Goal: Answer question/provide support: Share knowledge or assist other users

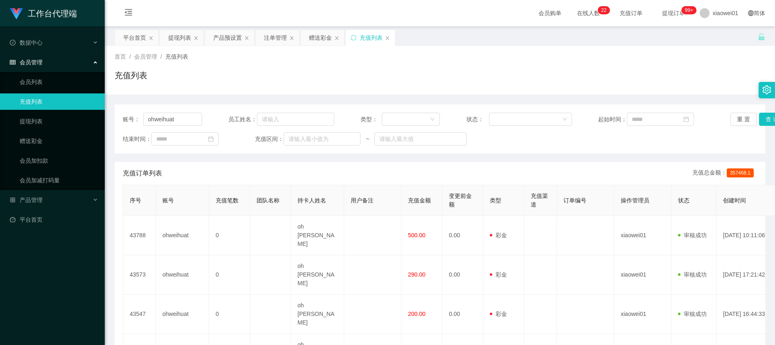
click at [124, 38] on div "平台首页" at bounding box center [134, 38] width 23 height 16
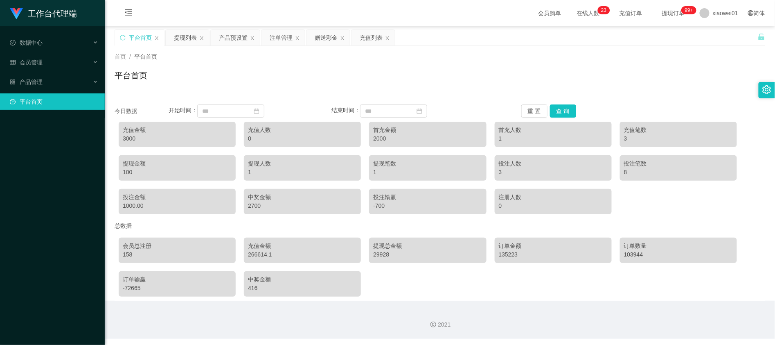
click at [128, 39] on div "平台首页" at bounding box center [139, 38] width 49 height 16
click at [561, 111] on button "查 询" at bounding box center [563, 110] width 26 height 13
click at [370, 35] on div "充值列表" at bounding box center [371, 38] width 23 height 16
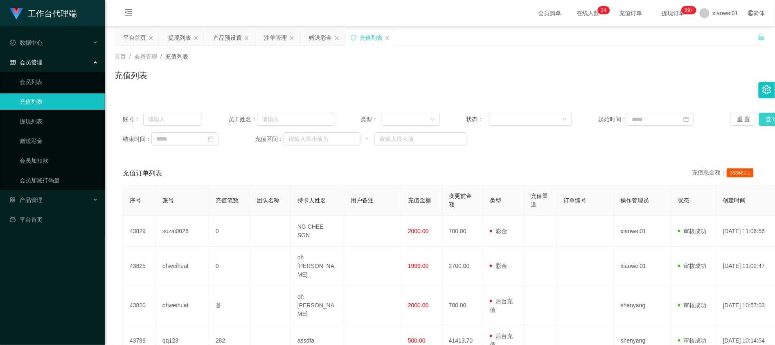
click at [762, 117] on button "查 询" at bounding box center [773, 119] width 26 height 13
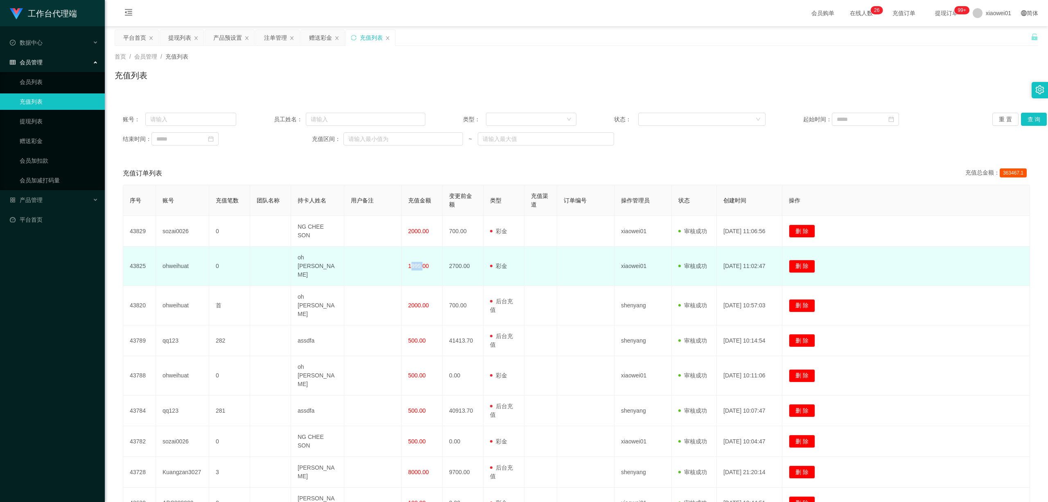
drag, startPoint x: 405, startPoint y: 262, endPoint x: 420, endPoint y: 263, distance: 15.2
click at [420, 263] on td "1999.00" at bounding box center [422, 265] width 41 height 39
click at [412, 271] on td "1999.00" at bounding box center [422, 265] width 41 height 39
click at [414, 262] on span "1999.00" at bounding box center [418, 265] width 21 height 7
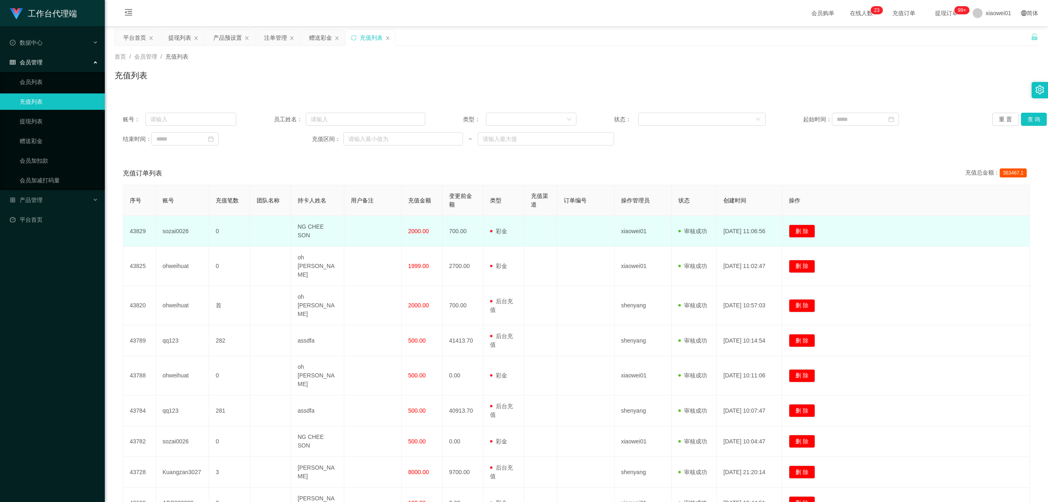
click at [180, 229] on td "sozai0026" at bounding box center [182, 231] width 53 height 31
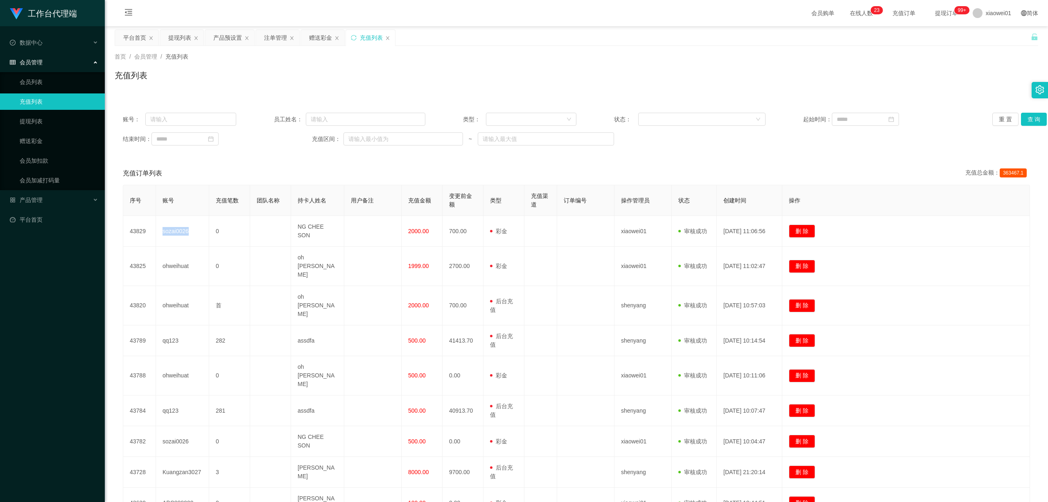
copy td "sozai0026"
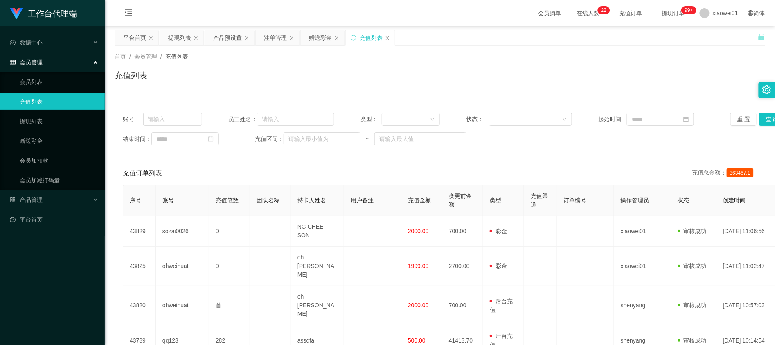
click at [529, 74] on div "充值列表" at bounding box center [440, 78] width 651 height 19
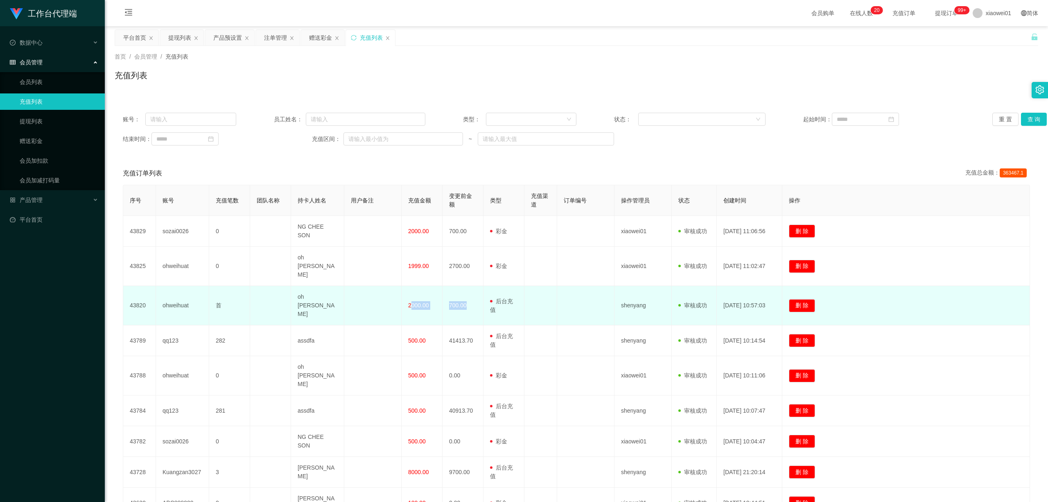
drag, startPoint x: 405, startPoint y: 291, endPoint x: 470, endPoint y: 290, distance: 65.5
click at [470, 290] on tr "43820 ohweihuat 首 oh wei huat 2000.00 700.00 用户充值 后台充值 彩金 注册赠送 shenyang 审核驳回 审核…" at bounding box center [576, 305] width 907 height 39
click at [405, 294] on td "2000.00" at bounding box center [422, 305] width 41 height 39
drag, startPoint x: 400, startPoint y: 292, endPoint x: 434, endPoint y: 294, distance: 33.6
click at [434, 294] on tr "43820 ohweihuat 首 oh wei huat 2000.00 700.00 用户充值 后台充值 彩金 注册赠送 shenyang 审核驳回 审核…" at bounding box center [576, 305] width 907 height 39
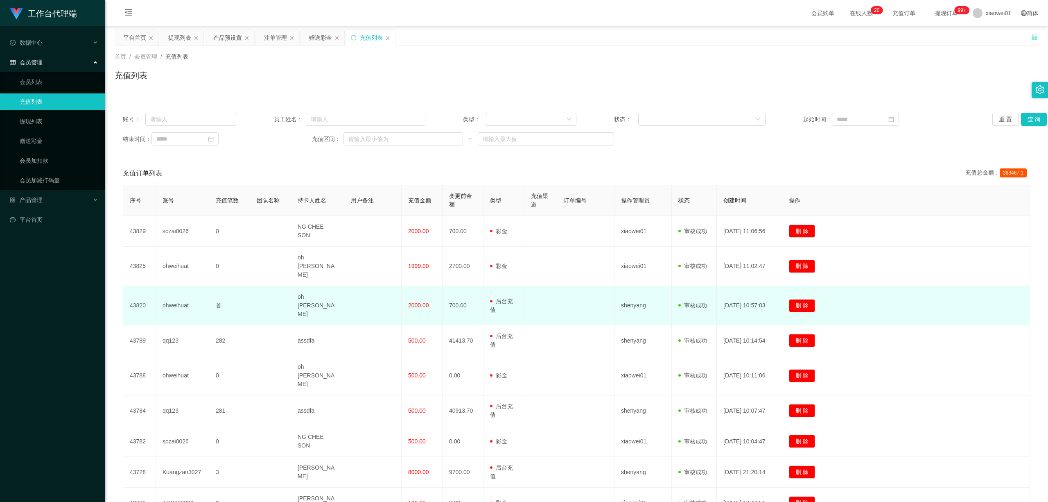
click at [384, 302] on td at bounding box center [372, 305] width 57 height 39
drag, startPoint x: 406, startPoint y: 289, endPoint x: 433, endPoint y: 295, distance: 27.2
click at [432, 294] on td "2000.00" at bounding box center [422, 305] width 41 height 39
click at [392, 305] on td at bounding box center [372, 305] width 57 height 39
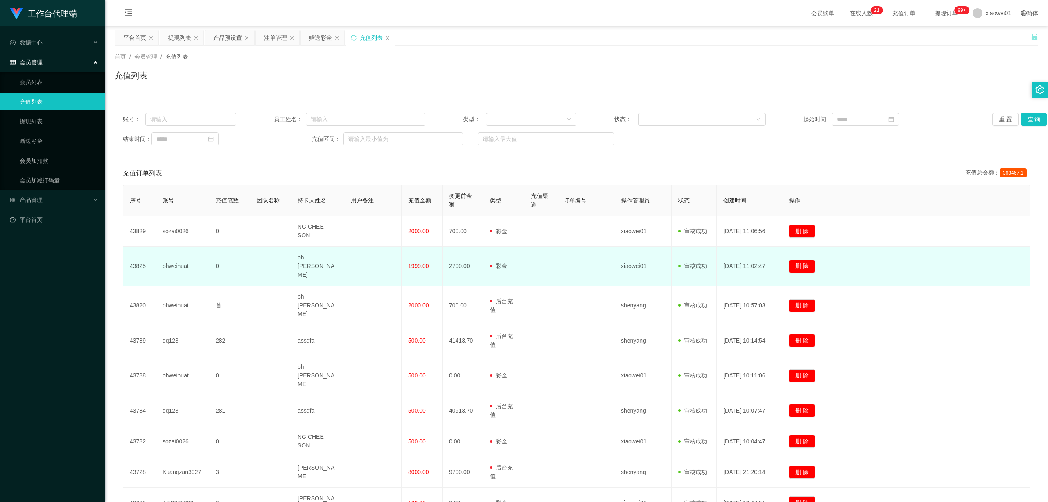
click at [167, 259] on td "ohweihuat" at bounding box center [182, 265] width 53 height 39
click at [166, 259] on td "ohweihuat" at bounding box center [182, 265] width 53 height 39
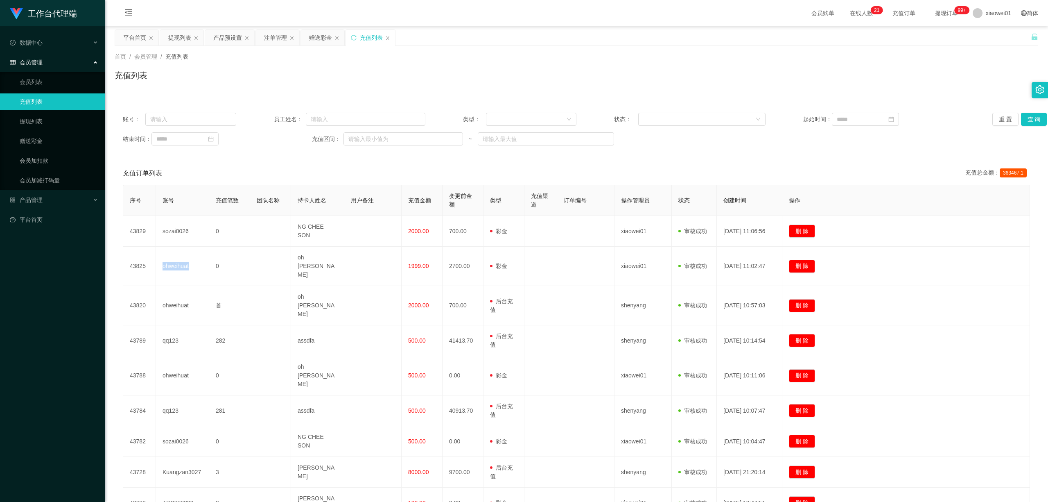
copy td "ohweihuat"
click at [314, 34] on div "赠送彩金" at bounding box center [320, 38] width 23 height 16
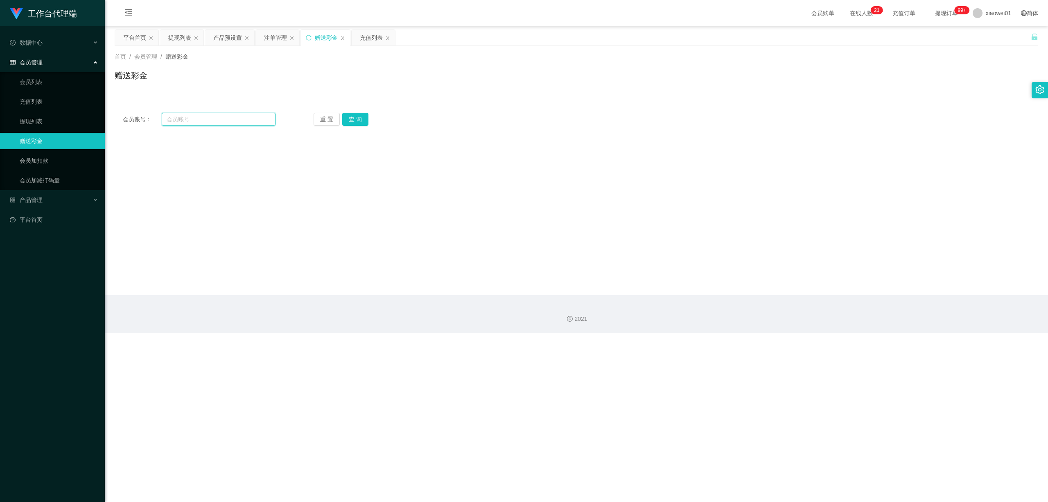
click at [264, 123] on input "text" at bounding box center [219, 119] width 114 height 13
paste input "ohweihuat"
type input "ohweihuat"
click at [366, 123] on button "查 询" at bounding box center [355, 119] width 26 height 13
click at [276, 38] on div "注单管理" at bounding box center [275, 38] width 23 height 16
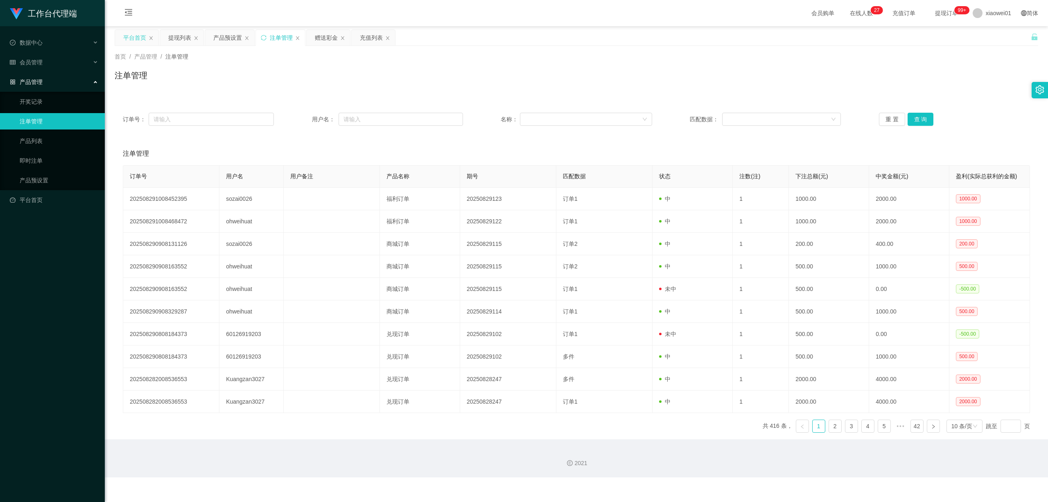
click at [124, 32] on div "平台首页" at bounding box center [134, 38] width 23 height 16
